Goal: Task Accomplishment & Management: Manage account settings

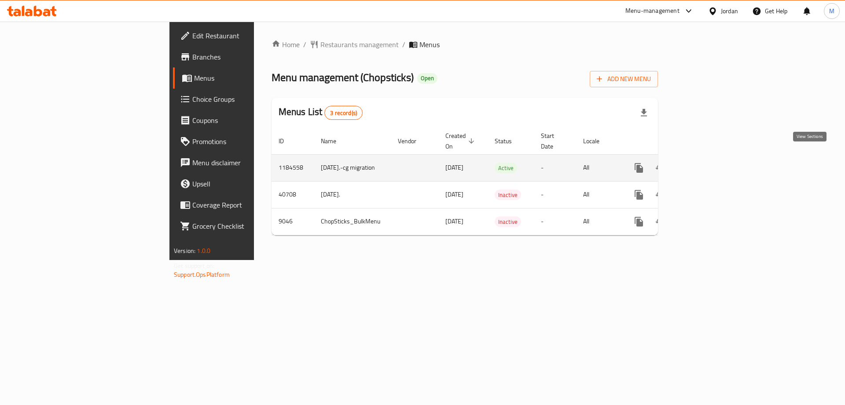
click at [707, 164] on icon "enhanced table" at bounding box center [703, 168] width 8 height 8
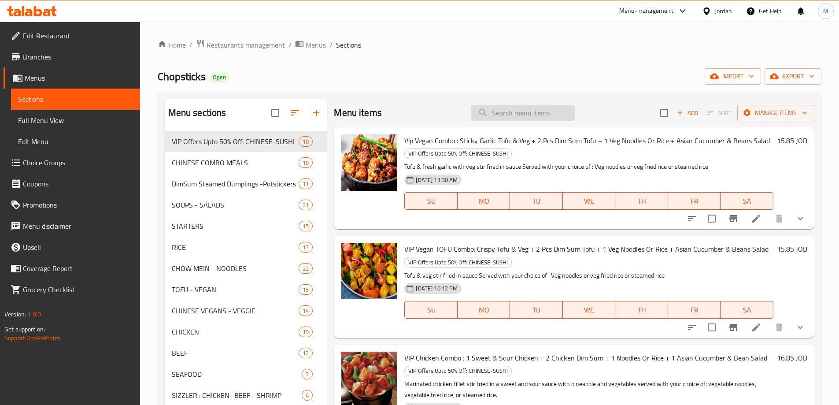
click at [535, 113] on input "search" at bounding box center [523, 112] width 104 height 15
paste input "أختيارك من:"
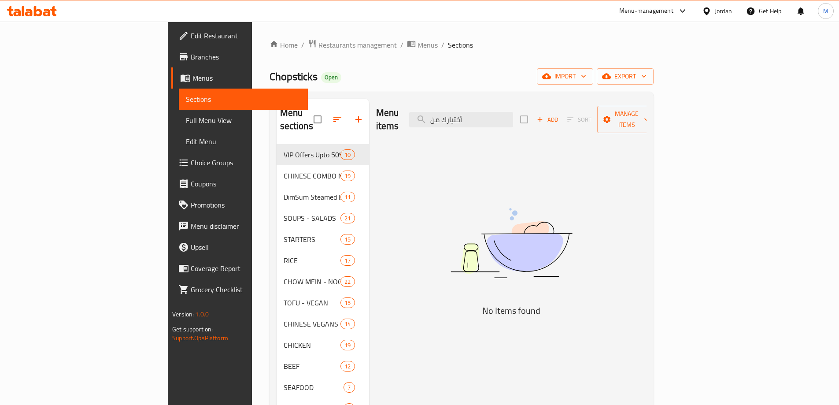
type input "أختيارك من"
click at [191, 160] on span "Choice Groups" at bounding box center [246, 162] width 110 height 11
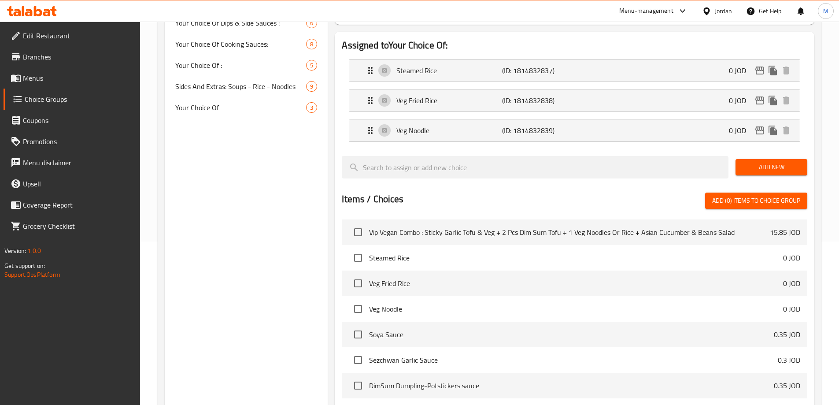
scroll to position [113, 0]
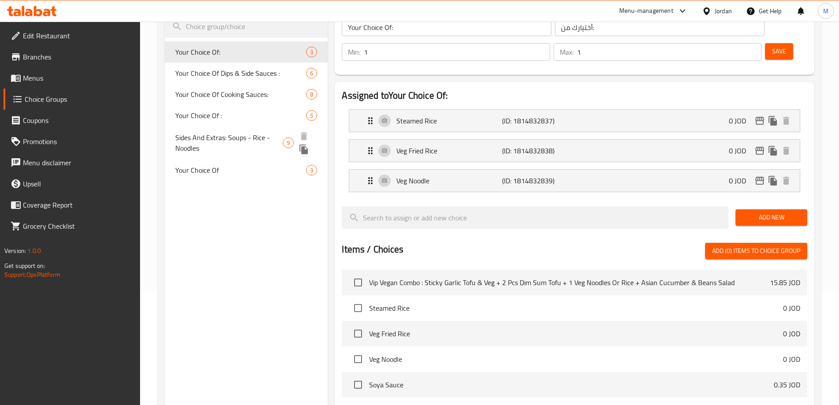
click at [210, 141] on span "Sides And Extras: Soups - Rice - Noodles" at bounding box center [228, 142] width 107 height 21
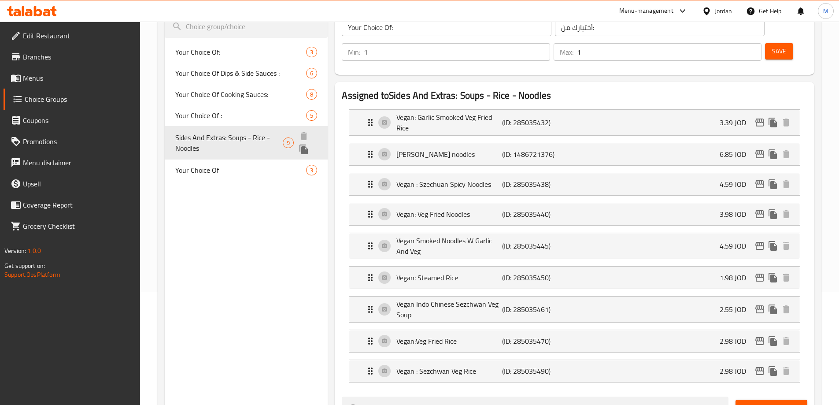
type input "Sides And Extras: Soups - Rice - Noodles"
type input "الجوانب والإضافات : شوربات - أرز - نودلز"
type input "0"
type input "5"
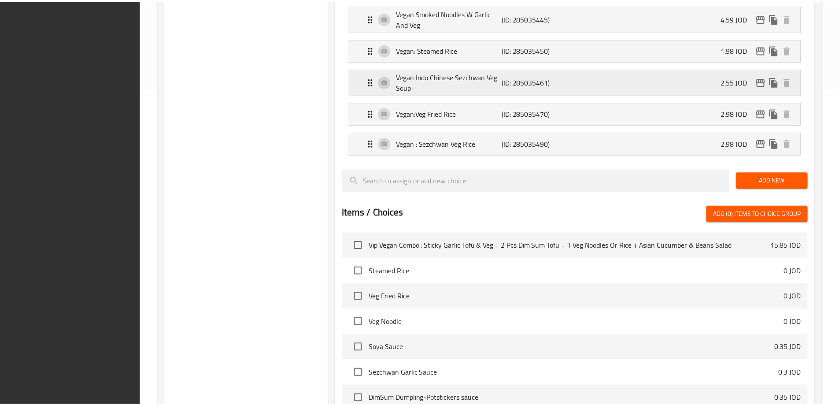
scroll to position [479, 0]
